Goal: Entertainment & Leisure: Consume media (video, audio)

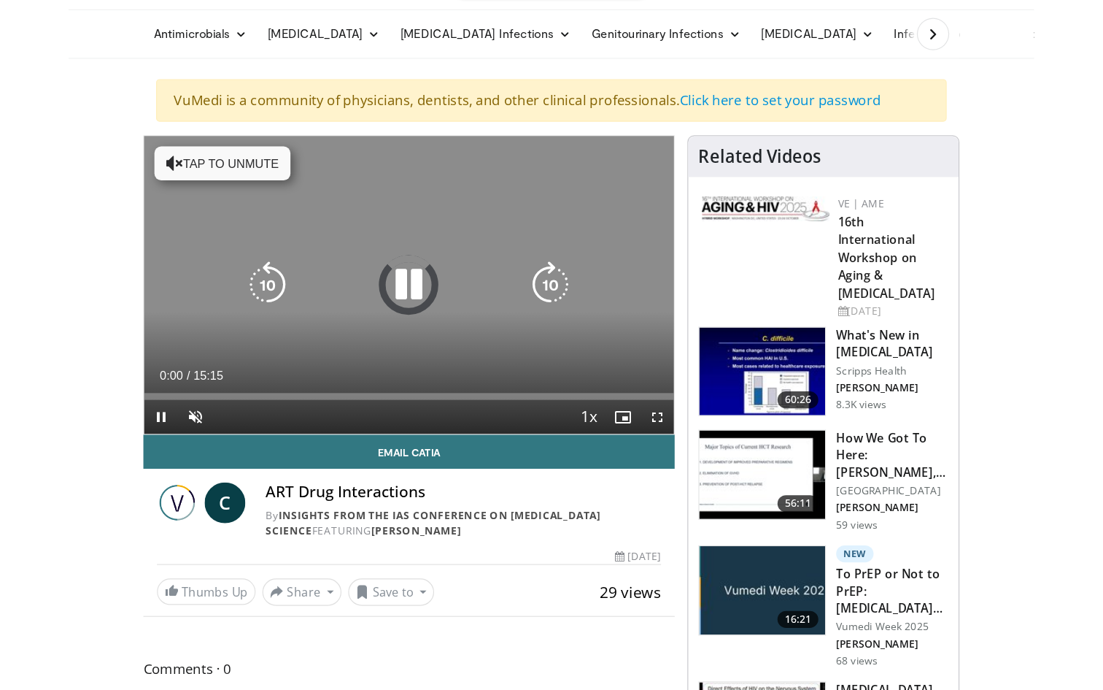
scroll to position [74, 0]
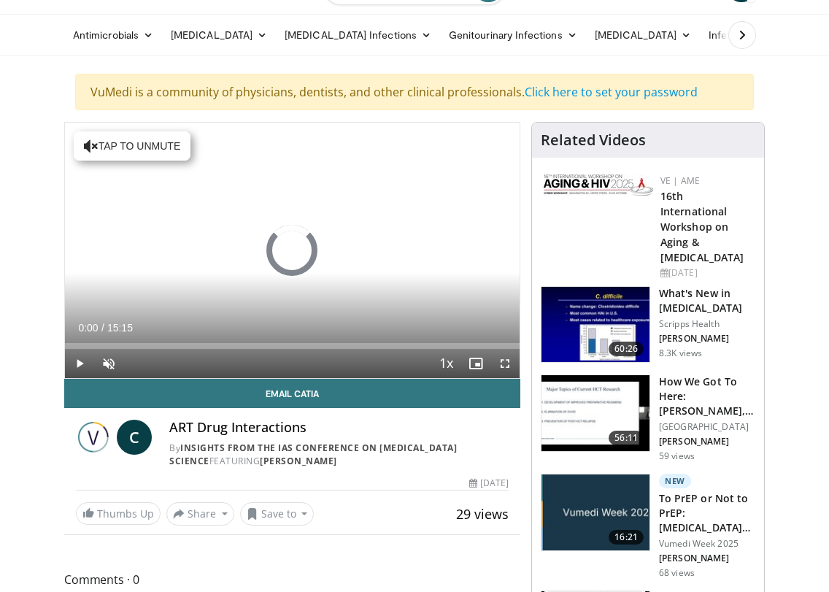
click at [110, 369] on span "Video Player" at bounding box center [108, 363] width 29 height 29
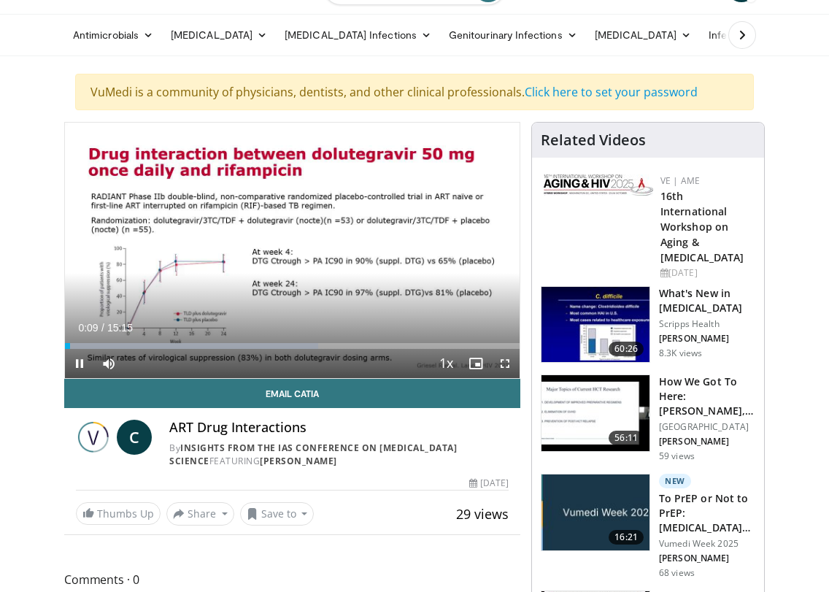
click at [503, 366] on span "Video Player" at bounding box center [504, 363] width 29 height 29
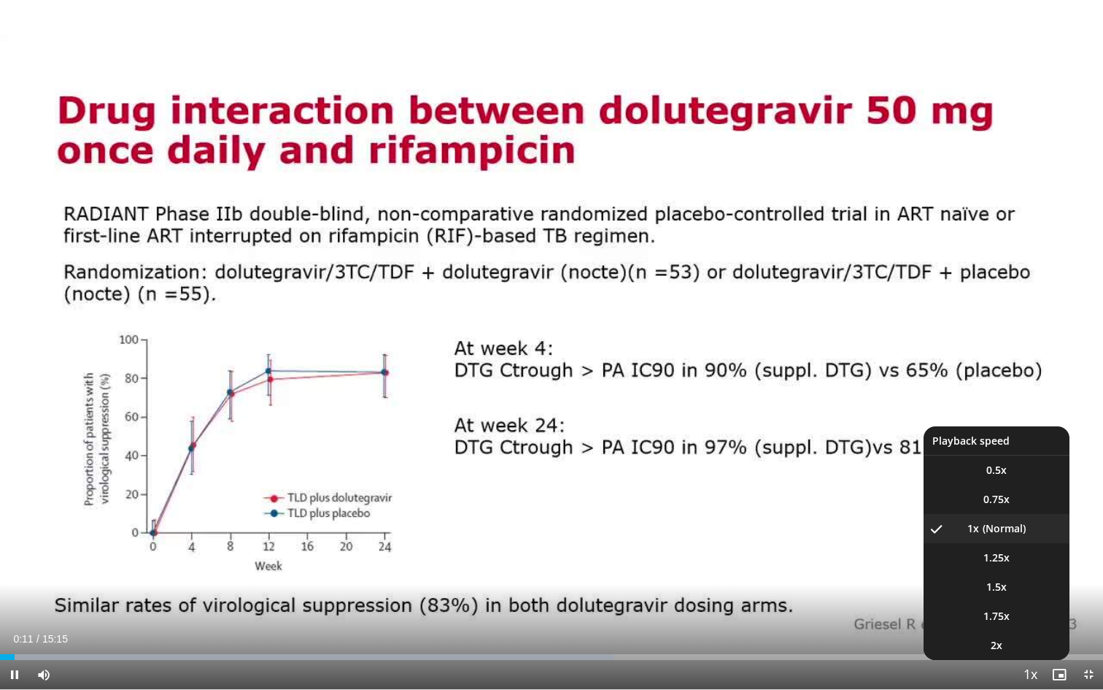
click at [828, 591] on span "Video Player" at bounding box center [1030, 674] width 20 height 29
click at [828, 560] on li "1.25x" at bounding box center [997, 557] width 146 height 29
click at [828, 590] on li "1.5x" at bounding box center [997, 586] width 146 height 29
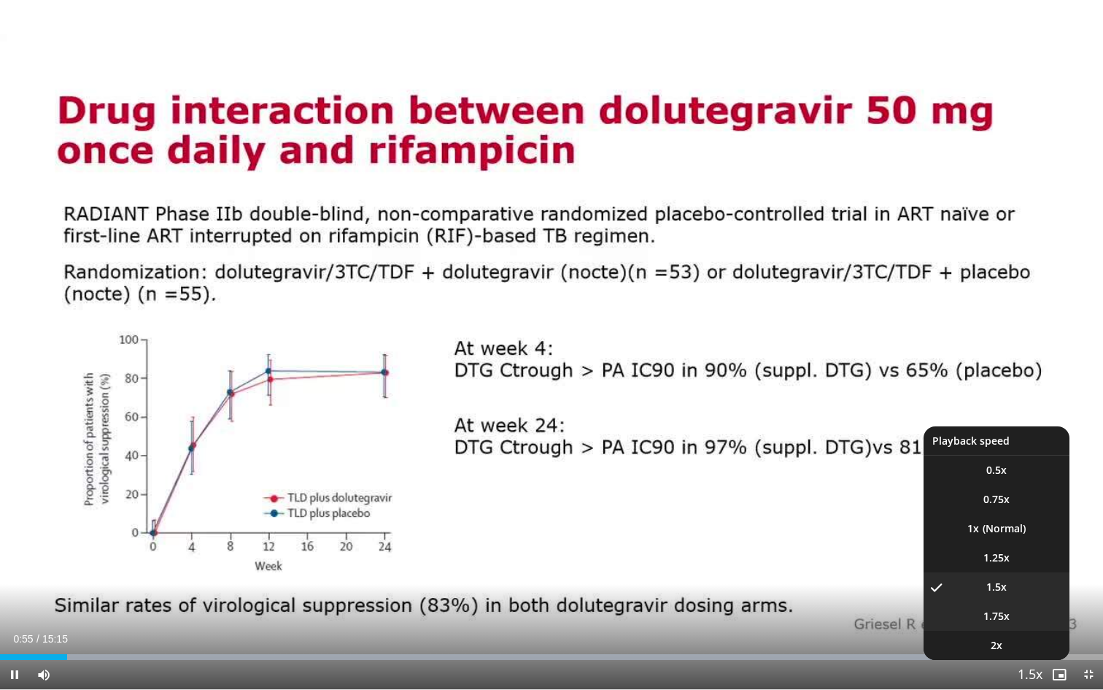
click at [828, 591] on li "1.75x" at bounding box center [997, 615] width 146 height 29
click at [828, 559] on span "1.25x" at bounding box center [997, 557] width 26 height 15
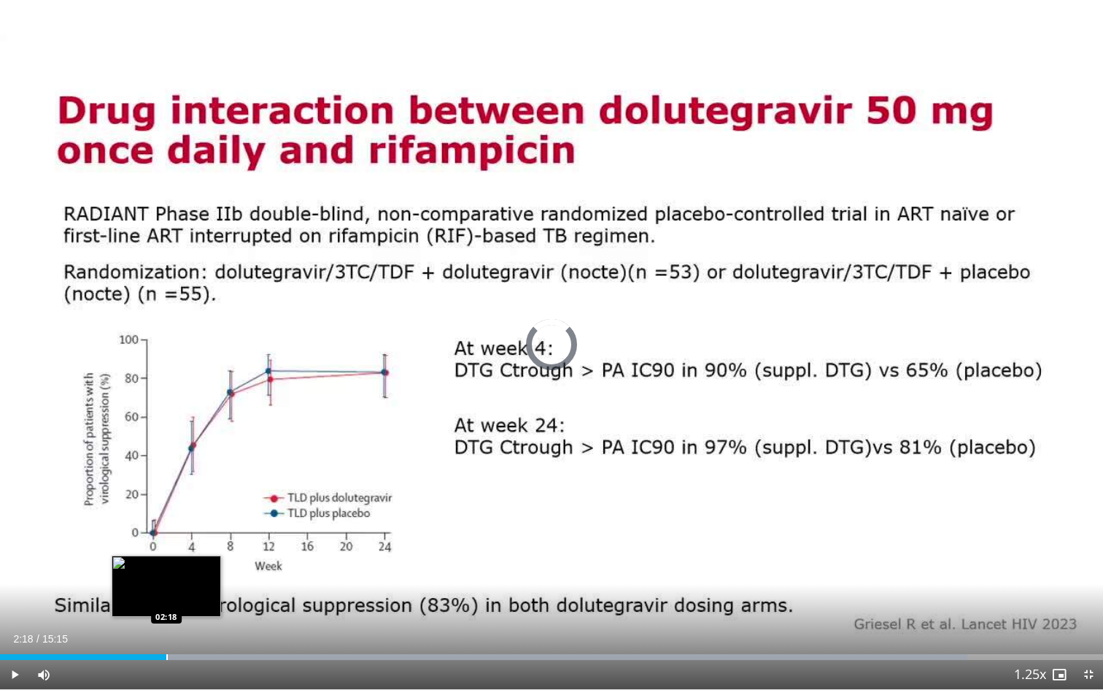
click at [167, 591] on div "Progress Bar" at bounding box center [166, 657] width 1 height 6
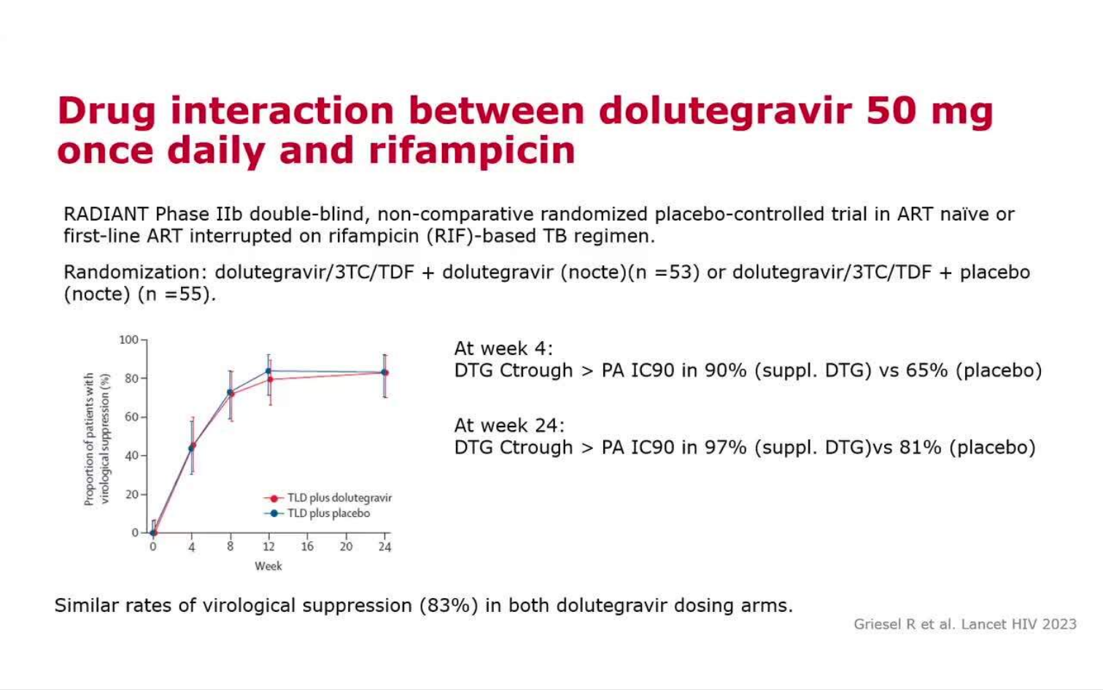
click at [150, 591] on video-js "**********" at bounding box center [551, 345] width 1103 height 690
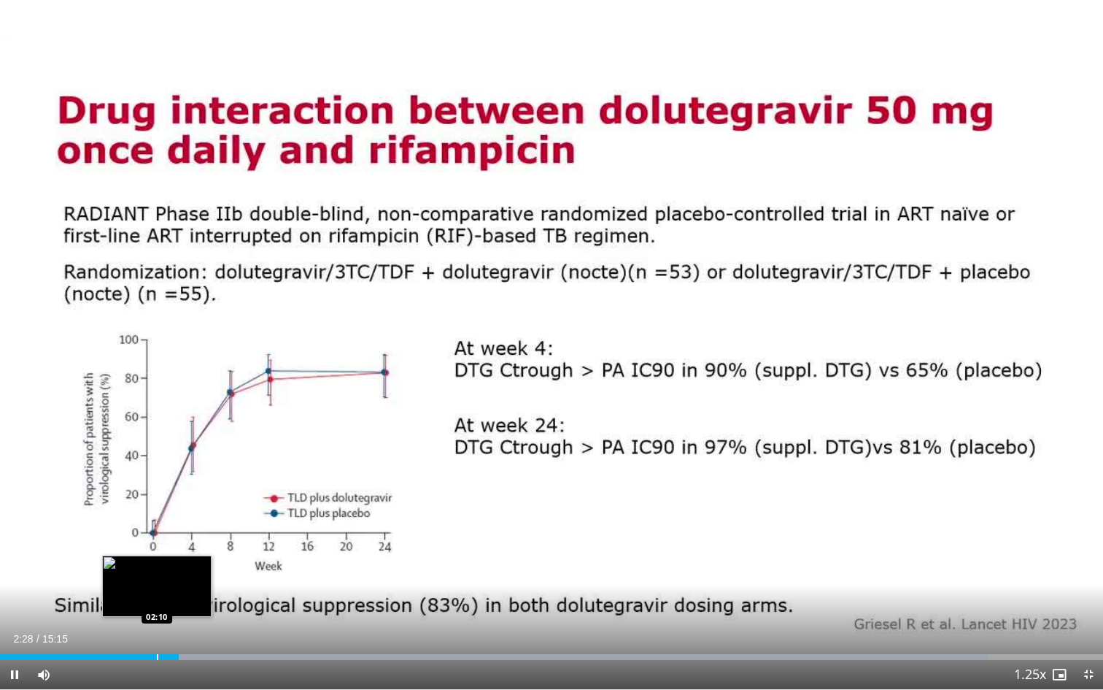
click at [157, 591] on div "Progress Bar" at bounding box center [157, 657] width 1 height 6
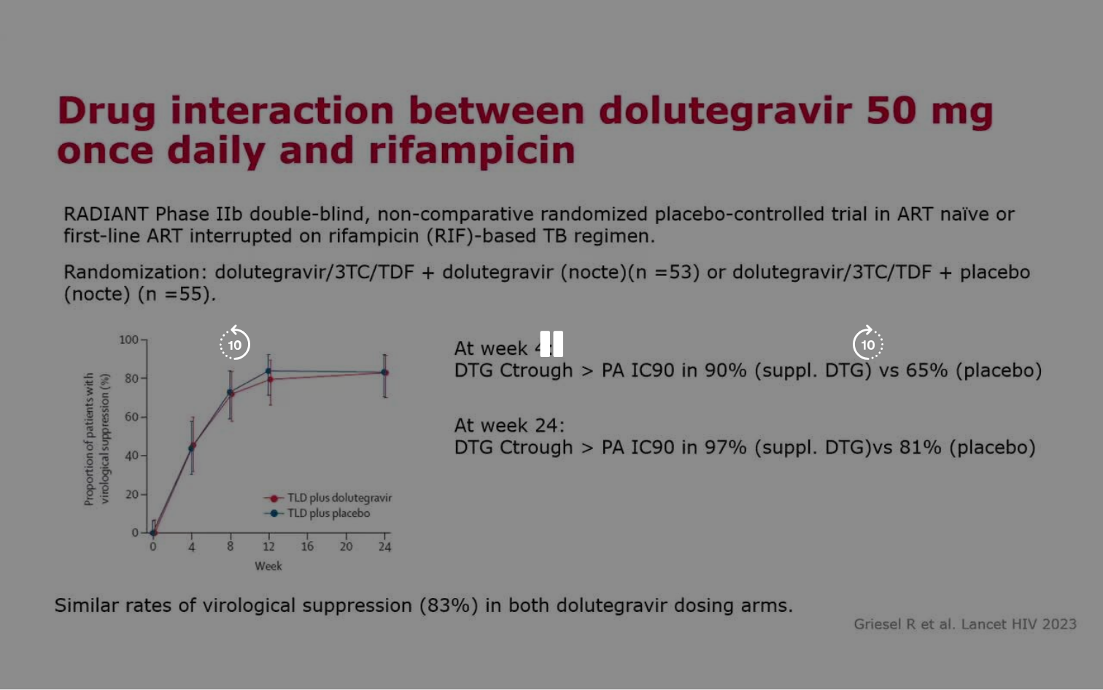
click at [828, 253] on div "10 seconds Tap to unmute" at bounding box center [551, 344] width 1103 height 689
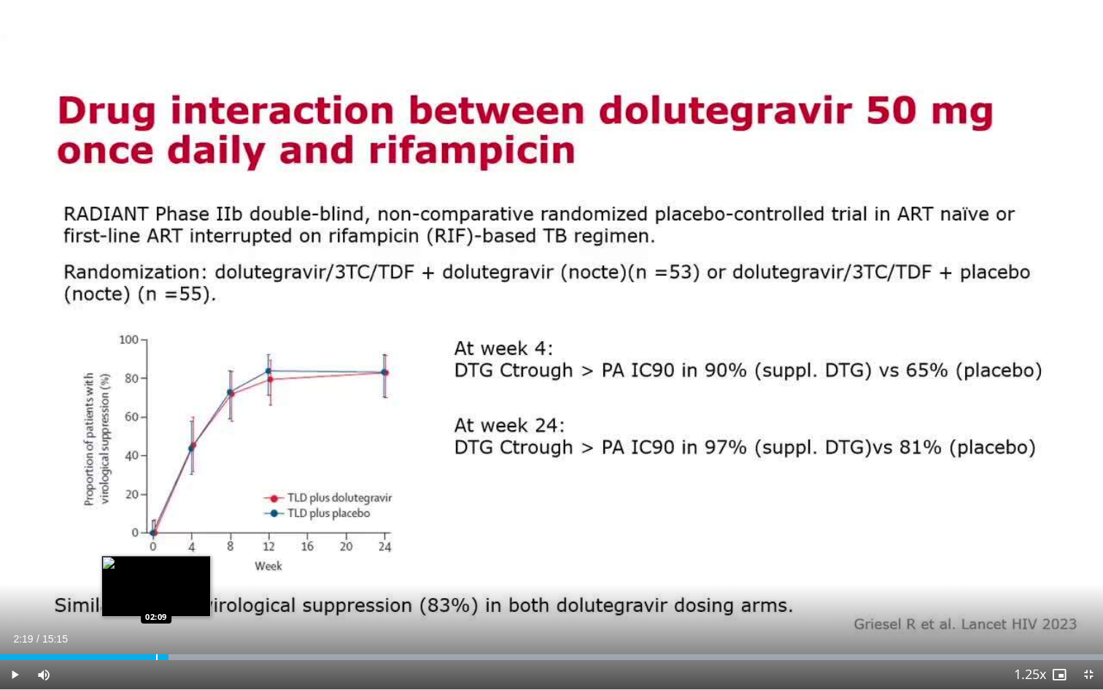
click at [156, 591] on div "Progress Bar" at bounding box center [156, 657] width 1 height 6
click at [10, 591] on span "Video Player" at bounding box center [14, 674] width 29 height 29
click at [161, 591] on div "Current Time 2:22 / Duration 15:15 Pause Skip Backward Skip Forward Mute 0% Loa…" at bounding box center [551, 674] width 1103 height 29
click at [163, 591] on div "Progress Bar" at bounding box center [163, 657] width 1 height 6
click at [20, 591] on span "Video Player" at bounding box center [14, 674] width 29 height 29
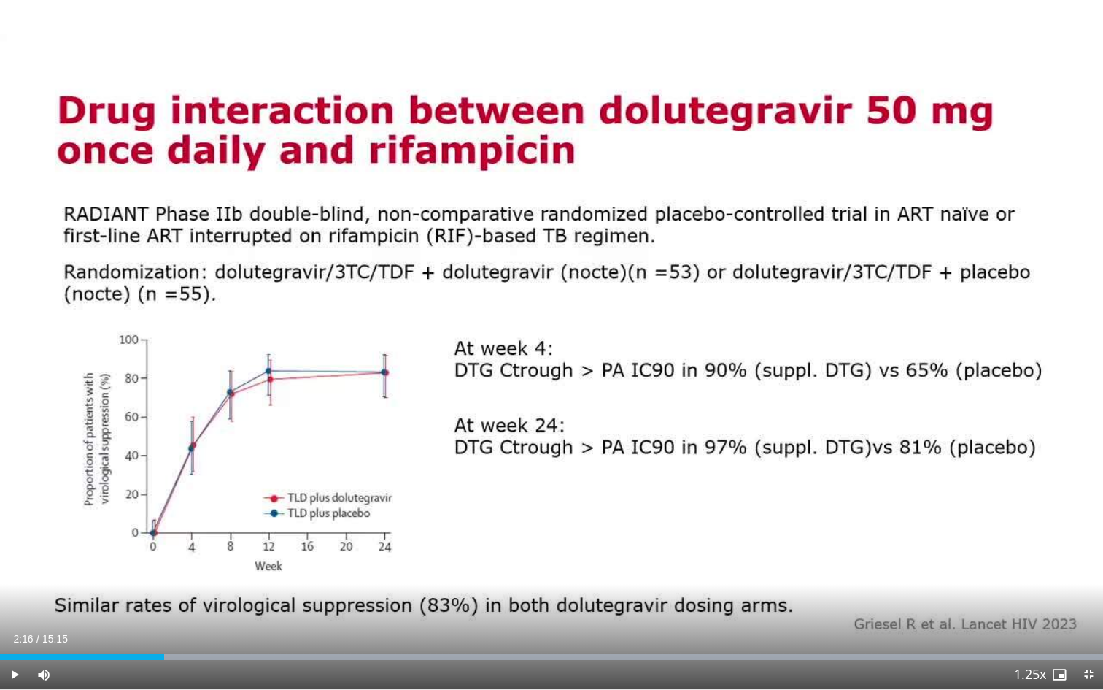
click at [12, 591] on span "Video Player" at bounding box center [14, 674] width 29 height 29
click at [17, 591] on span "Video Player" at bounding box center [14, 674] width 29 height 29
click at [202, 591] on div "Progress Bar" at bounding box center [202, 657] width 1 height 6
click at [180, 591] on div "Progress Bar" at bounding box center [180, 657] width 1 height 6
click at [174, 591] on div "Progress Bar" at bounding box center [174, 657] width 1 height 6
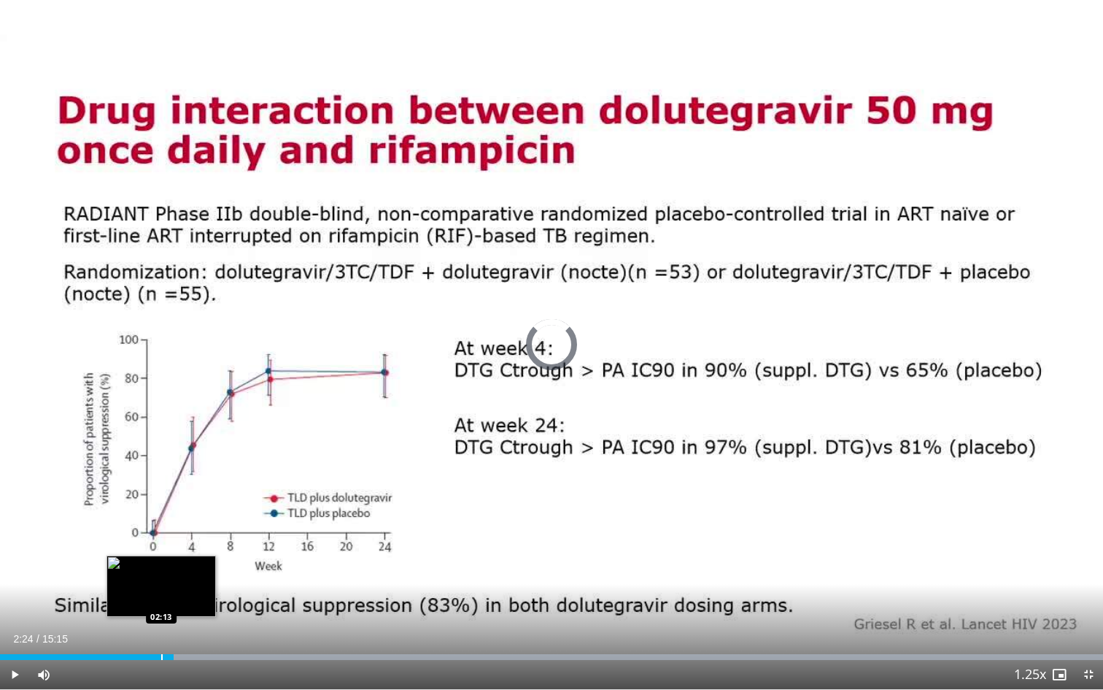
click at [161, 591] on div "Progress Bar" at bounding box center [161, 657] width 1 height 6
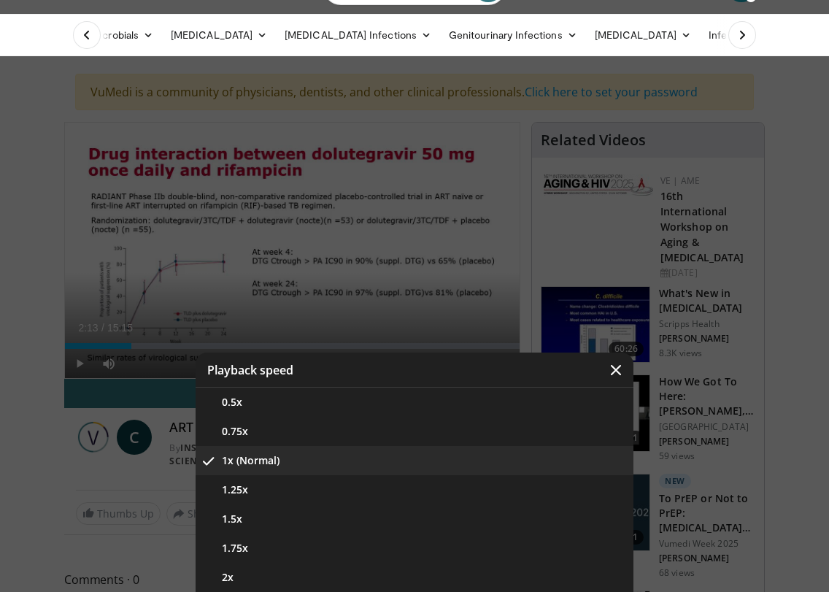
click at [509, 209] on div "Video Player" at bounding box center [414, 296] width 829 height 592
click at [625, 372] on button "Video Player" at bounding box center [615, 369] width 35 height 35
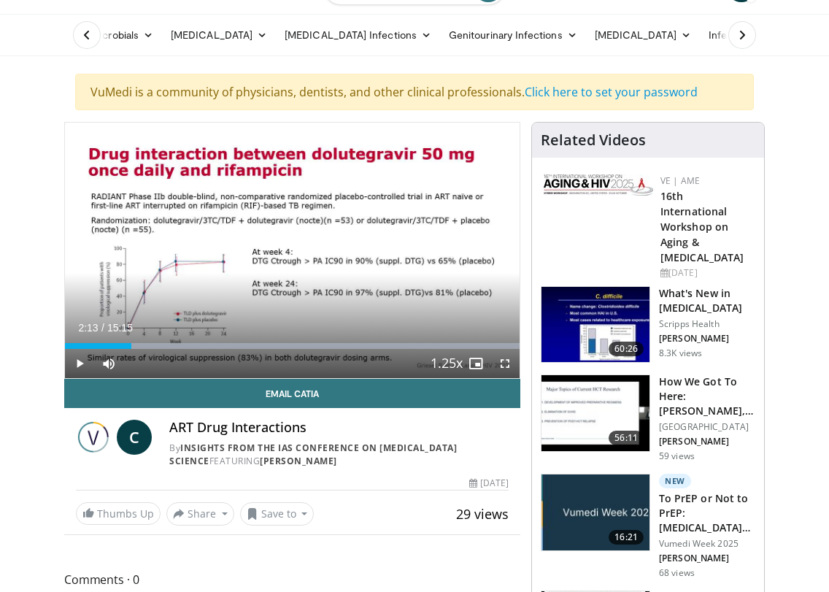
click at [501, 363] on span "Video Player" at bounding box center [504, 363] width 29 height 29
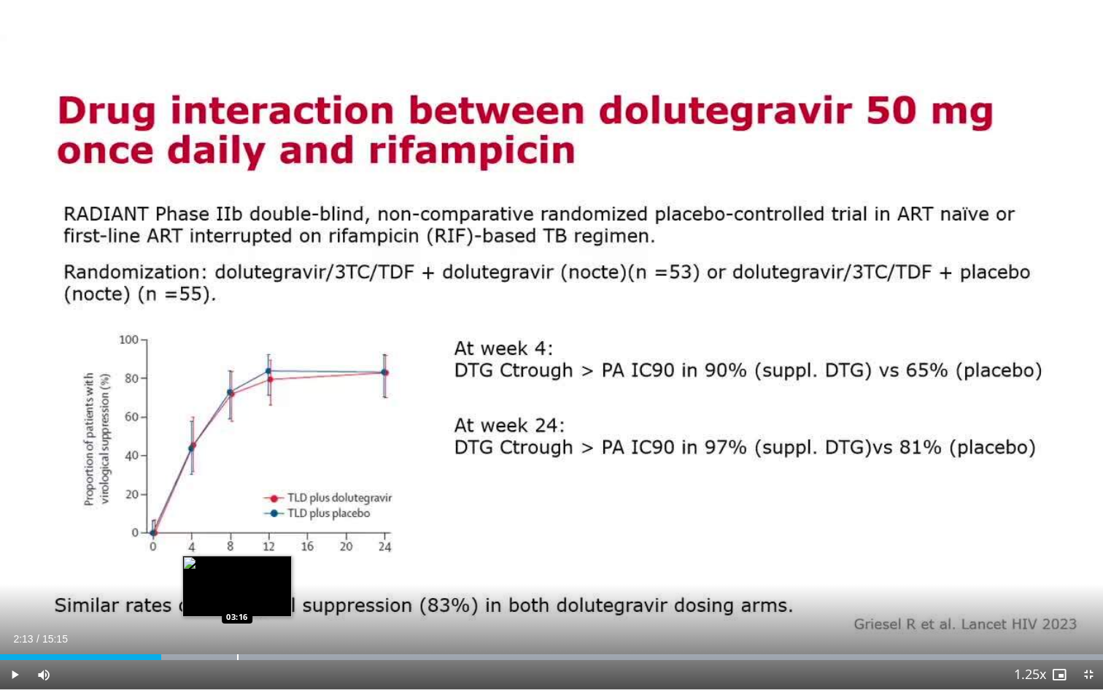
click at [236, 591] on div "Loaded : 99.99% 02:13 03:16" at bounding box center [551, 653] width 1103 height 14
click at [226, 591] on div "Progress Bar" at bounding box center [226, 657] width 1 height 6
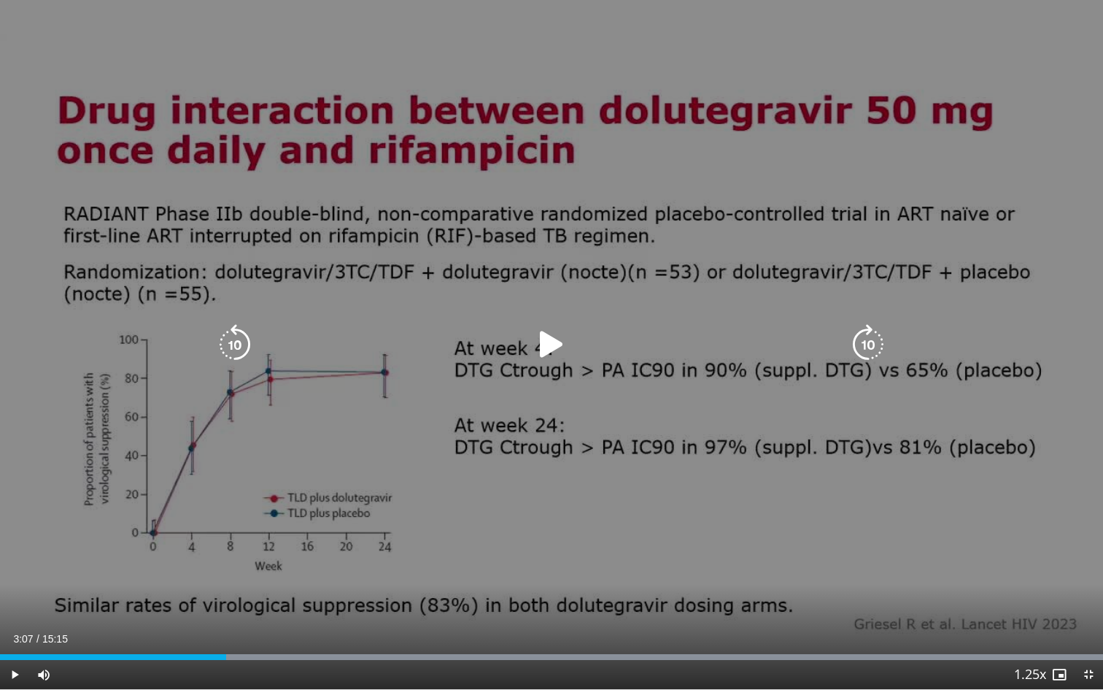
click at [563, 350] on icon "Video Player" at bounding box center [551, 344] width 41 height 41
click at [549, 336] on icon "Video Player" at bounding box center [551, 344] width 41 height 41
click at [539, 344] on icon "Video Player" at bounding box center [551, 344] width 41 height 41
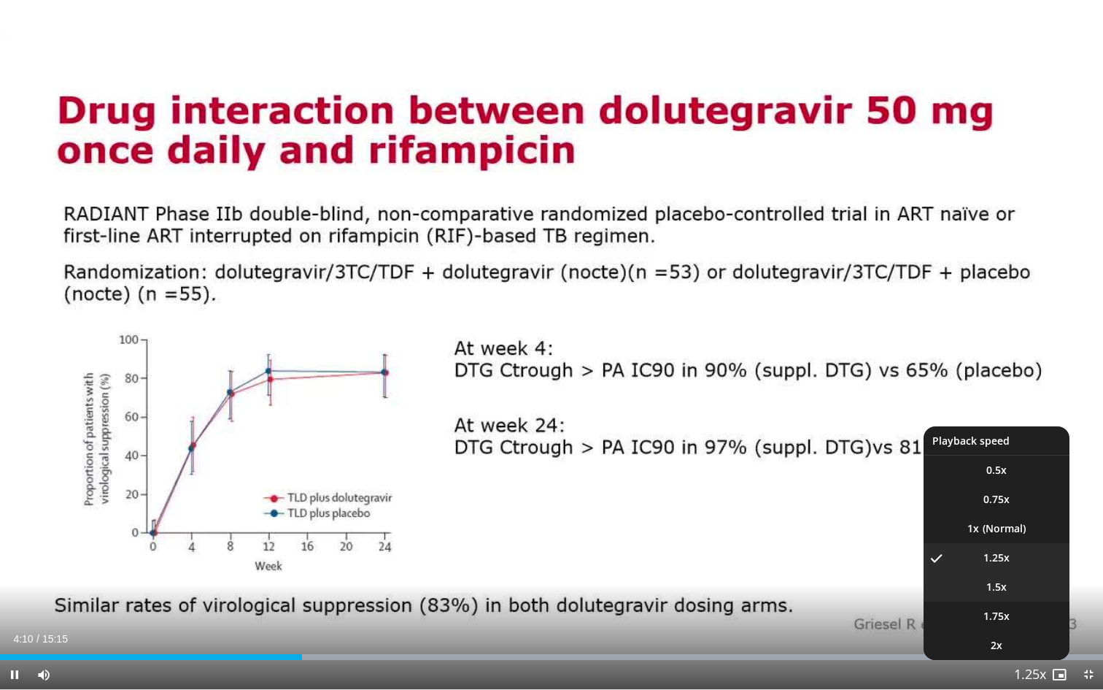
click at [828, 584] on li "1.5x" at bounding box center [997, 586] width 146 height 29
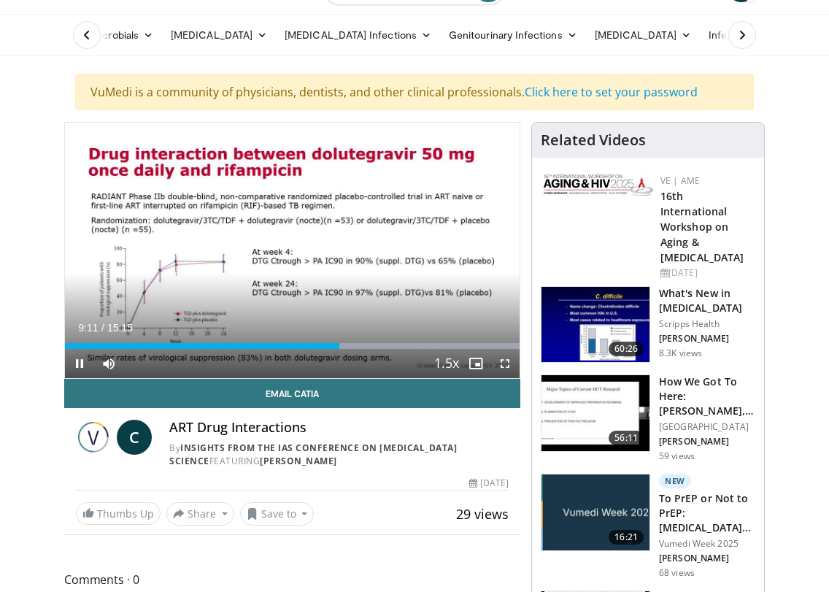
click at [501, 363] on span "Video Player" at bounding box center [504, 363] width 29 height 29
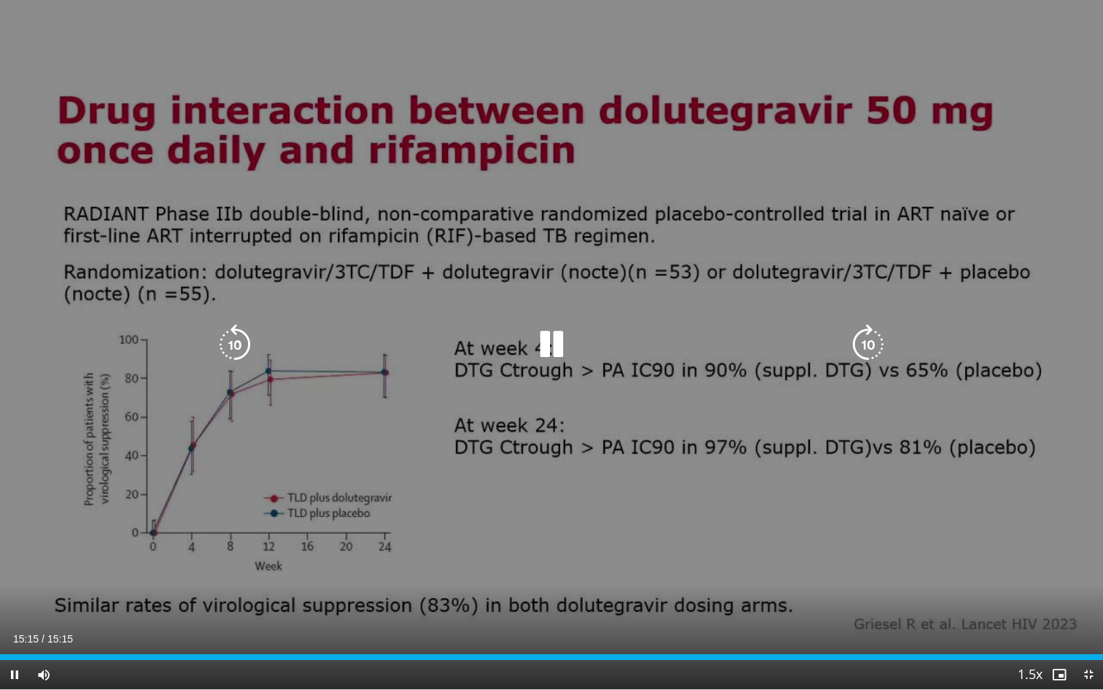
click at [655, 309] on div "10 seconds Tap to unmute" at bounding box center [551, 344] width 1103 height 689
